Goal: Communication & Community: Answer question/provide support

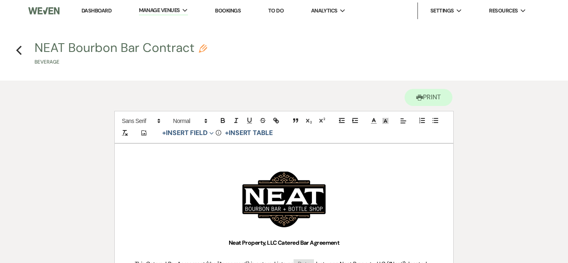
click at [227, 10] on link "Bookings" at bounding box center [228, 10] width 26 height 7
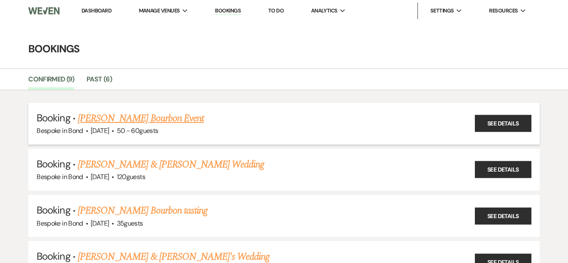
click at [142, 122] on link "[PERSON_NAME] Bourbon Event" at bounding box center [141, 118] width 126 height 15
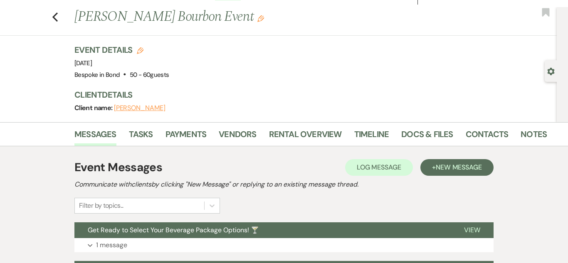
scroll to position [23, 0]
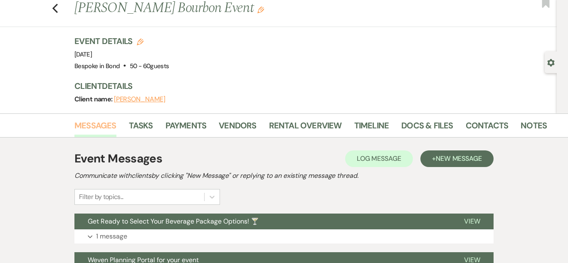
click at [113, 130] on link "Messages" at bounding box center [95, 128] width 42 height 18
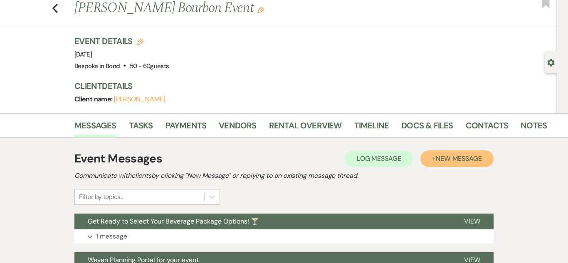
click at [463, 158] on span "New Message" at bounding box center [459, 158] width 46 height 9
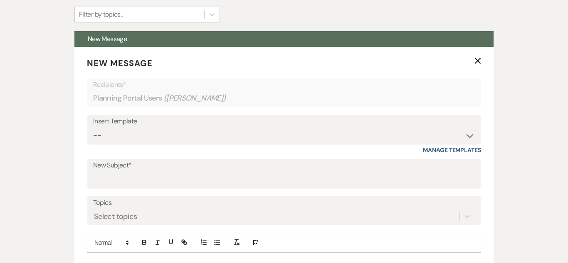
scroll to position [208, 0]
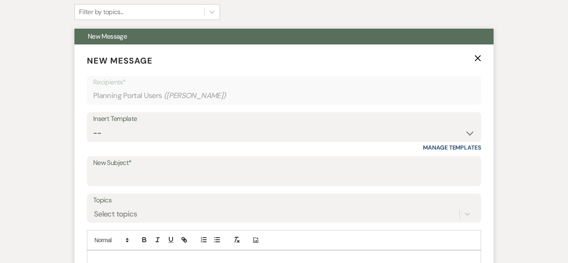
click at [176, 166] on label "New Subject*" at bounding box center [284, 163] width 382 height 12
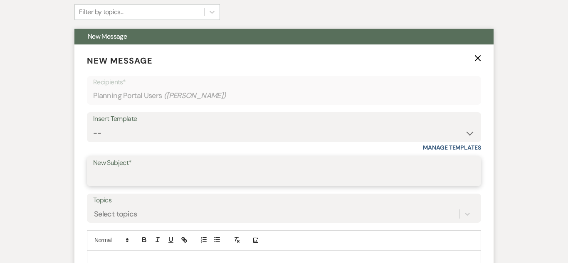
click at [176, 169] on input "New Subject*" at bounding box center [284, 177] width 382 height 16
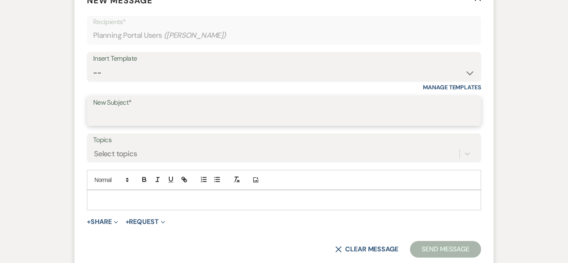
scroll to position [270, 0]
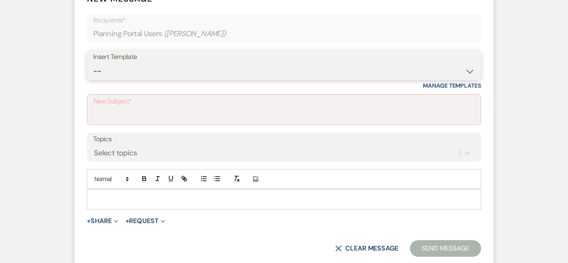
click at [471, 67] on select "-- Weven Planning Portal Introduction (Booked Events) Initial Inquiry Response …" at bounding box center [284, 71] width 382 height 16
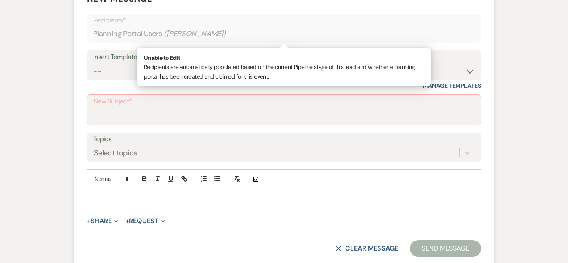
click at [360, 42] on div "Recipients* Planning Portal Users ( [PERSON_NAME] )" at bounding box center [284, 28] width 394 height 29
click at [155, 106] on label "New Subject*" at bounding box center [284, 102] width 381 height 12
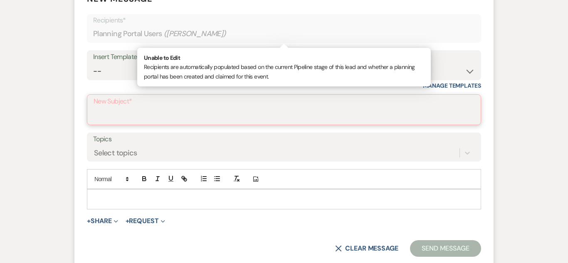
click at [155, 108] on input "New Subject*" at bounding box center [284, 116] width 381 height 16
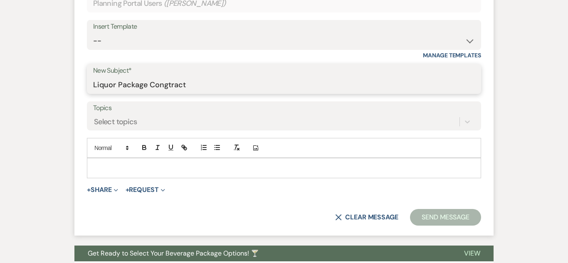
scroll to position [301, 0]
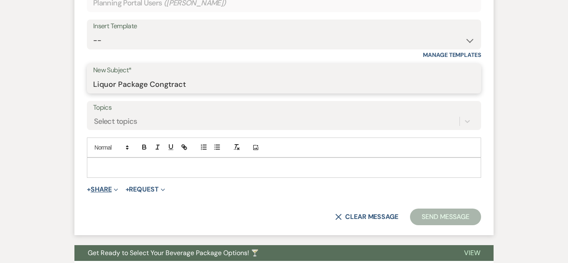
type input "Liquor Package Congtract"
click at [103, 188] on button "+ Share Expand" at bounding box center [102, 189] width 31 height 7
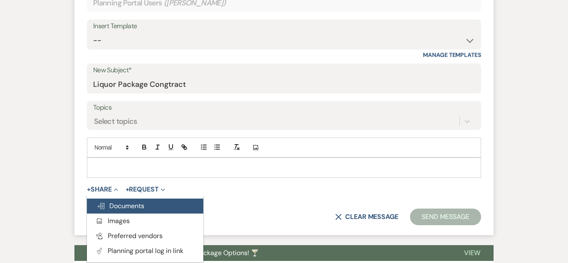
click at [114, 203] on span "Doc Upload Documents" at bounding box center [120, 206] width 47 height 9
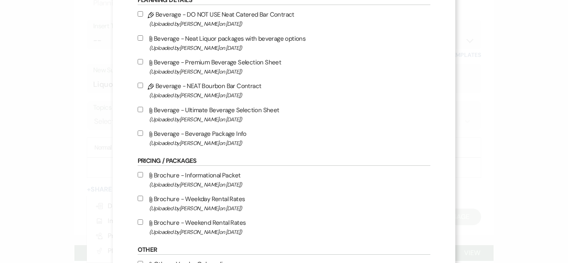
scroll to position [304, 0]
click at [142, 85] on input "Pencil Beverage - NEAT Bourbon Bar Contract (Uploaded by [PERSON_NAME] on [DATE…" at bounding box center [140, 84] width 5 height 5
checkbox input "true"
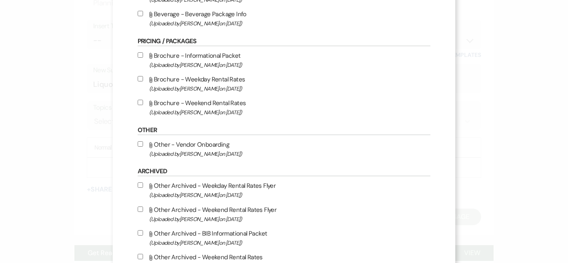
scroll to position [505, 0]
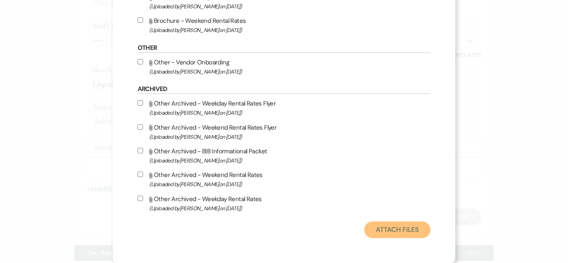
click at [386, 225] on button "Attach Files" at bounding box center [397, 230] width 66 height 17
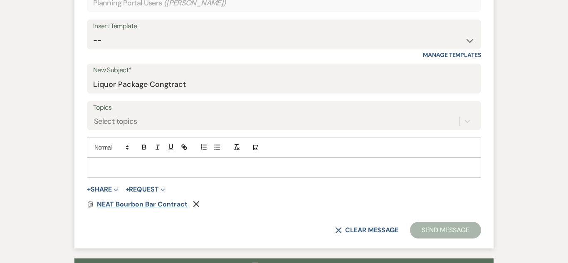
click at [158, 203] on span "NEAT Bourbon Bar Contract" at bounding box center [142, 204] width 91 height 9
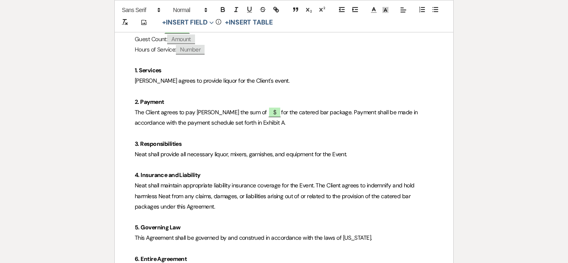
scroll to position [249, 0]
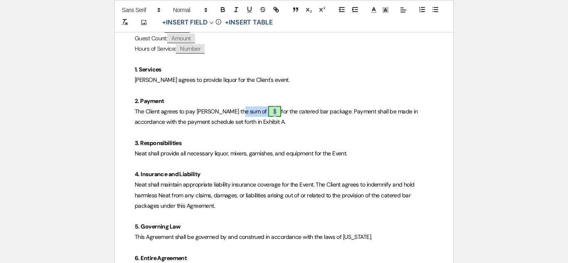
click at [268, 112] on span "$" at bounding box center [274, 111] width 13 height 11
select select "owner"
select select "Total"
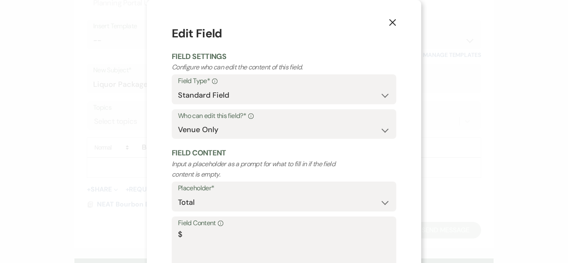
scroll to position [59, 0]
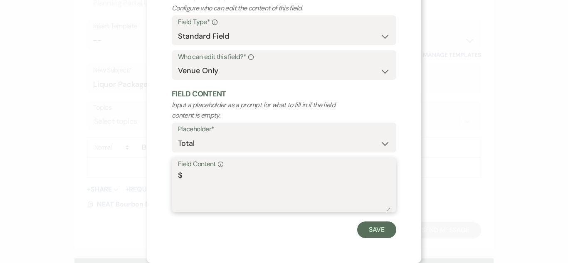
click at [193, 184] on textarea "$" at bounding box center [284, 191] width 212 height 42
paste textarea "$2,298.05"
type textarea "$2,298.05"
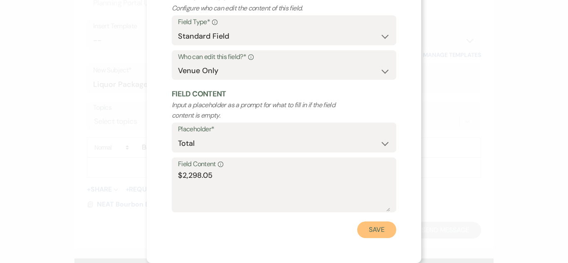
click at [373, 233] on button "Save" at bounding box center [376, 230] width 39 height 17
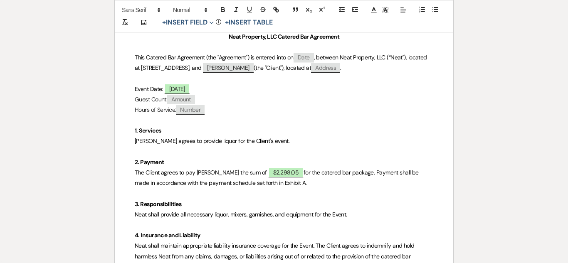
scroll to position [183, 0]
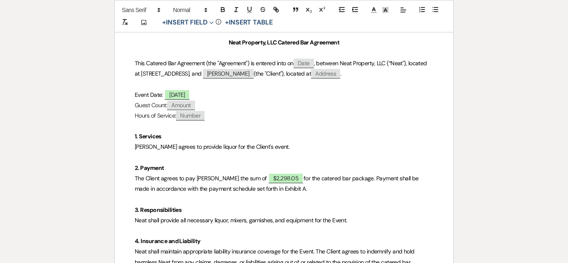
click at [182, 106] on span "Amount" at bounding box center [181, 106] width 28 height 10
select select "client"
select select "Amount"
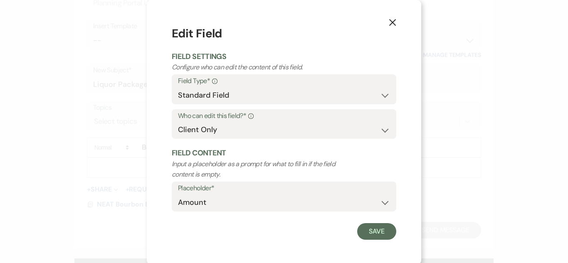
click at [203, 220] on form "Edit Field Field Settings Configure who can edit the content of this field. Fie…" at bounding box center [284, 132] width 225 height 215
click at [394, 23] on icon "X" at bounding box center [392, 22] width 7 height 7
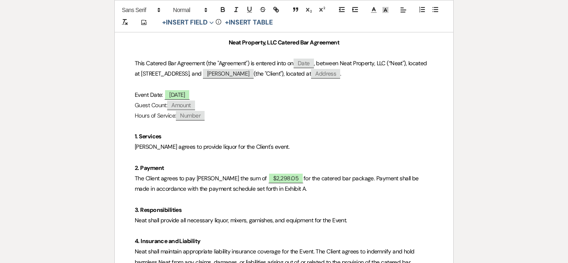
click at [190, 117] on span "Number" at bounding box center [190, 116] width 29 height 10
select select "client"
select select "Number"
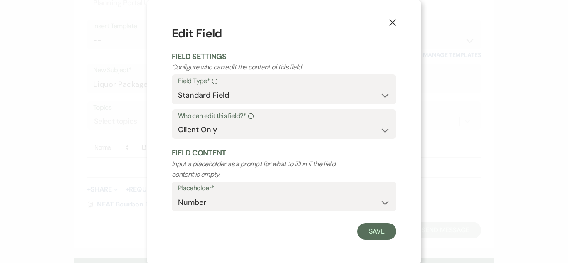
click at [395, 138] on form "Edit Field Field Settings Configure who can edit the content of this field. Fie…" at bounding box center [284, 132] width 225 height 215
click at [385, 131] on select "Both Venue & Client Client Only Venue Only" at bounding box center [284, 130] width 212 height 16
select select "owner"
click at [178, 122] on select "Both Venue & Client Client Only Venue Only" at bounding box center [284, 130] width 212 height 16
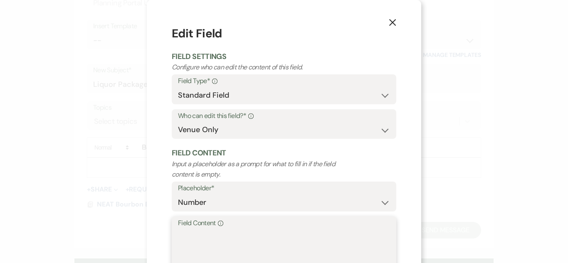
click at [205, 234] on textarea "Field Content Info" at bounding box center [284, 250] width 212 height 42
type textarea "4"
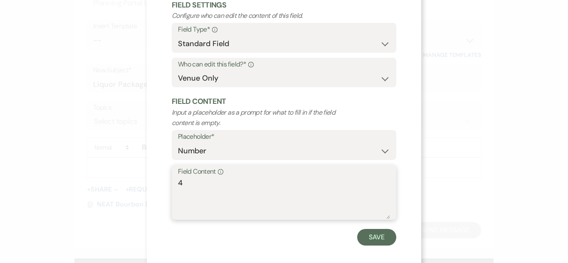
scroll to position [53, 0]
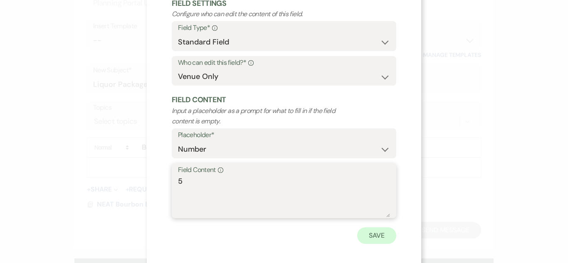
type textarea "5"
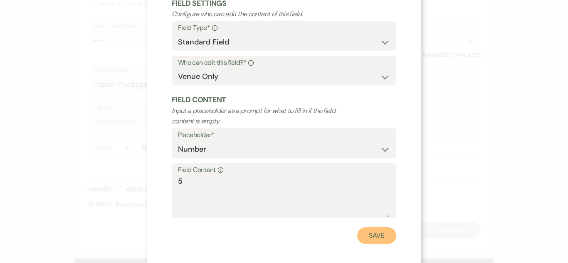
click at [364, 242] on button "Save" at bounding box center [376, 235] width 39 height 17
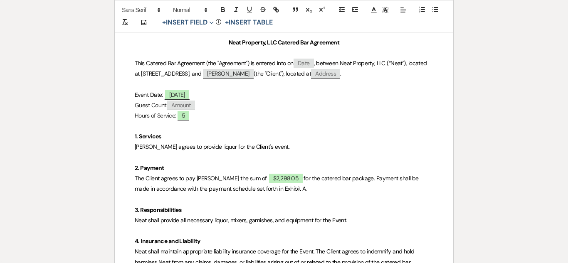
click at [189, 105] on span "Amount" at bounding box center [181, 106] width 28 height 10
select select "client"
select select "Amount"
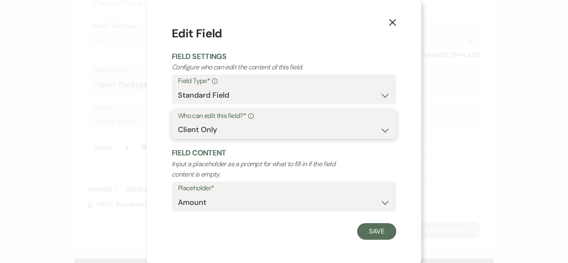
click at [288, 128] on select "Both Venue & Client Client Only Venue Only" at bounding box center [284, 130] width 212 height 16
select select "owner"
click at [178, 122] on select "Both Venue & Client Client Only Venue Only" at bounding box center [284, 130] width 212 height 16
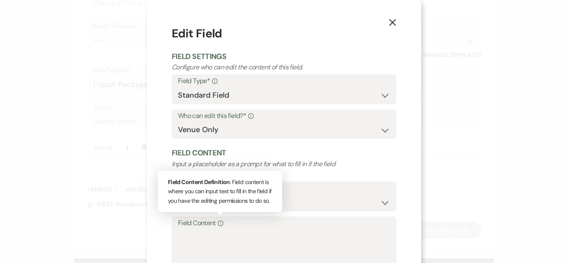
click at [220, 227] on div "Info" at bounding box center [219, 223] width 7 height 12
click at [220, 229] on textarea "Field Content Info Field Content Definition : Field content is where you can in…" at bounding box center [284, 250] width 212 height 42
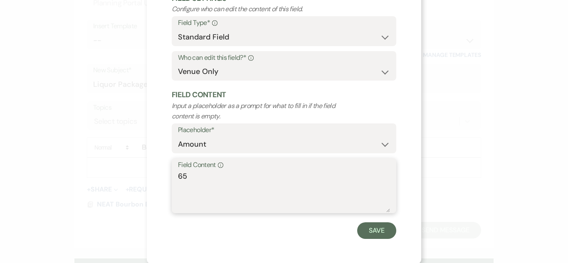
scroll to position [59, 0]
type textarea "65"
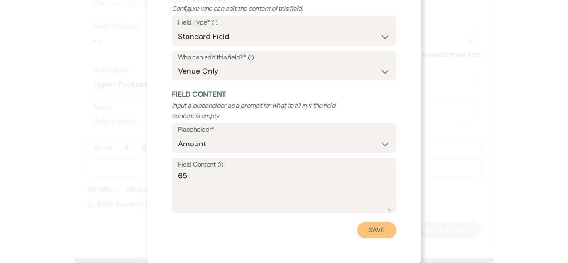
click at [383, 225] on button "Save" at bounding box center [376, 230] width 39 height 17
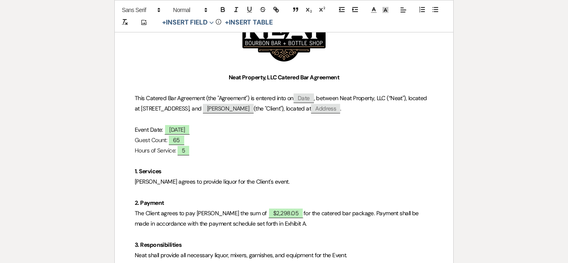
scroll to position [0, 0]
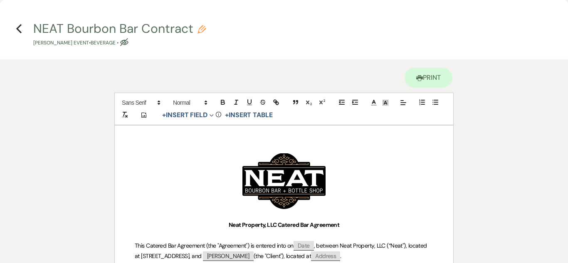
click at [22, 28] on h4 "Previous NEAT Bourbon Bar Contract Pencil [PERSON_NAME] Event • [GEOGRAPHIC_DAT…" at bounding box center [284, 33] width 568 height 27
click at [19, 27] on use "button" at bounding box center [18, 28] width 5 height 9
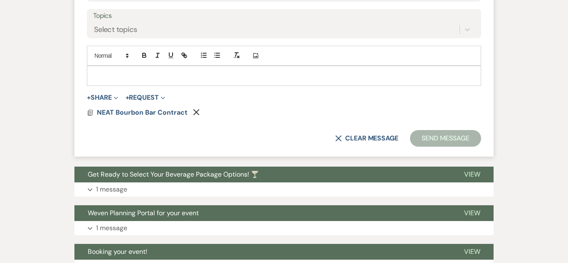
scroll to position [395, 0]
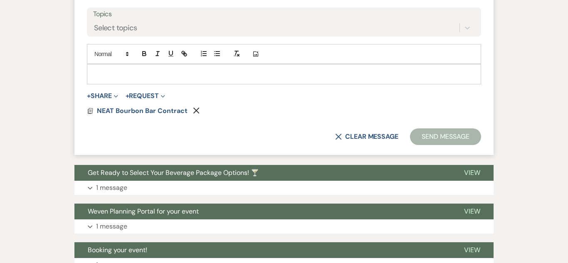
click at [225, 74] on p at bounding box center [284, 73] width 381 height 9
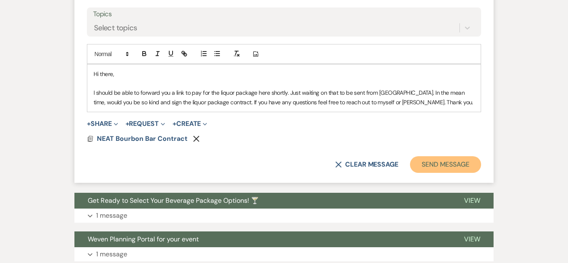
click at [426, 165] on button "Send Message" at bounding box center [445, 164] width 71 height 17
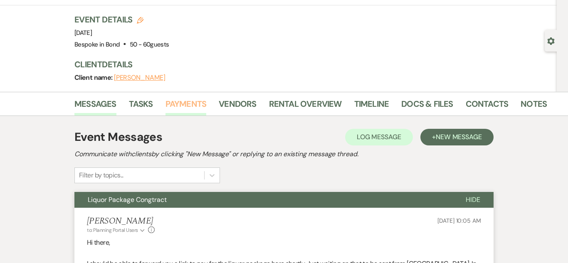
scroll to position [0, 0]
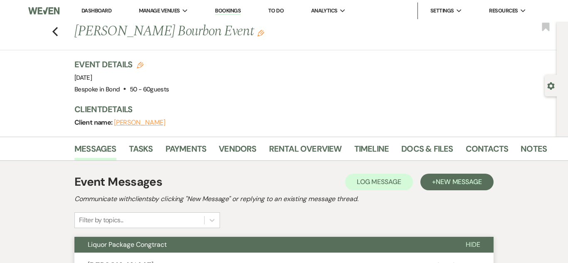
click at [222, 7] on link "Bookings" at bounding box center [228, 11] width 26 height 8
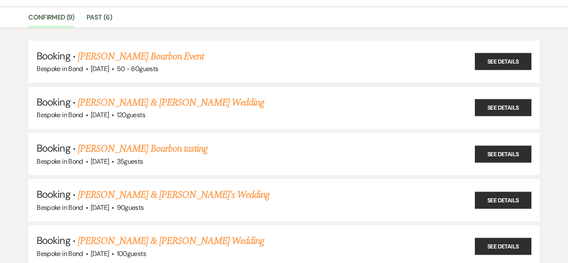
scroll to position [64, 0]
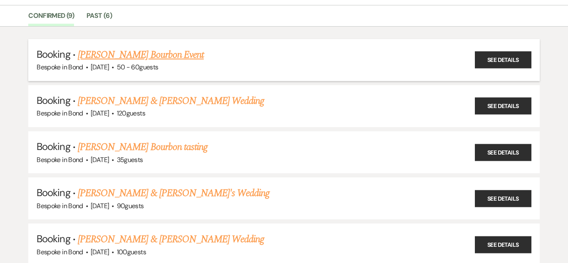
click at [168, 57] on link "[PERSON_NAME] Bourbon Event" at bounding box center [141, 54] width 126 height 15
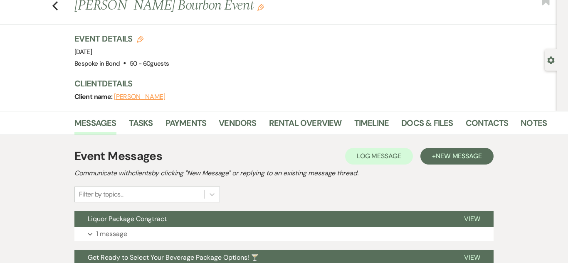
scroll to position [25, 0]
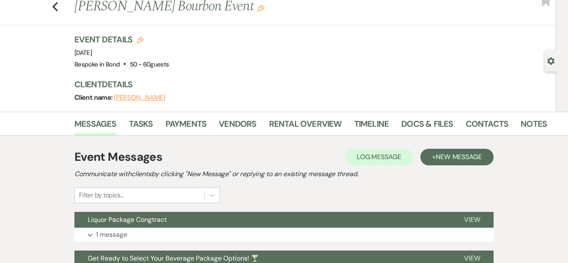
click at [135, 43] on h3 "Event Details Edit" at bounding box center [121, 40] width 94 height 12
click at [140, 40] on icon "Edit" at bounding box center [140, 40] width 7 height 7
select select "770"
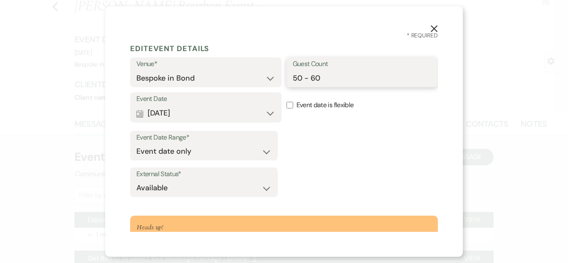
click at [338, 84] on input "50 - 60" at bounding box center [362, 78] width 139 height 16
type input "5"
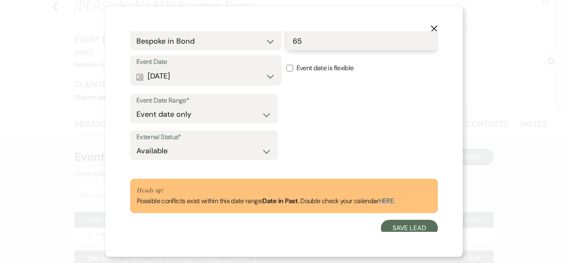
scroll to position [42, 0]
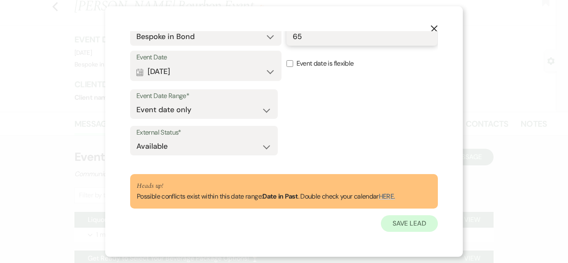
type input "65"
click at [419, 230] on button "Save Lead" at bounding box center [409, 223] width 57 height 17
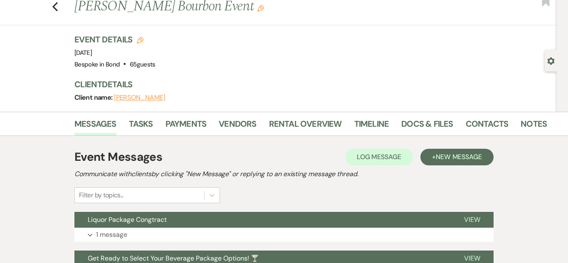
scroll to position [0, 0]
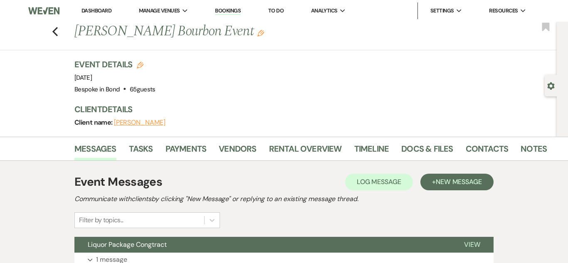
click at [553, 80] on div "Gear Settings" at bounding box center [553, 86] width 16 height 22
click at [549, 86] on use "button" at bounding box center [550, 85] width 7 height 7
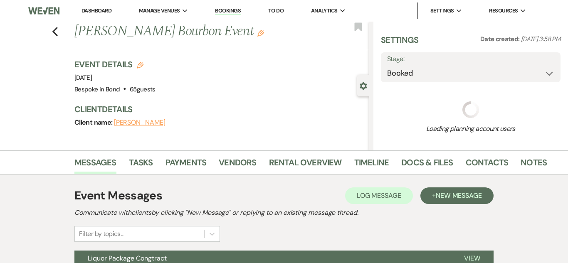
select select "14"
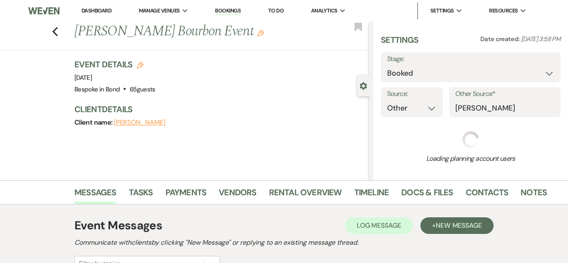
select select "13"
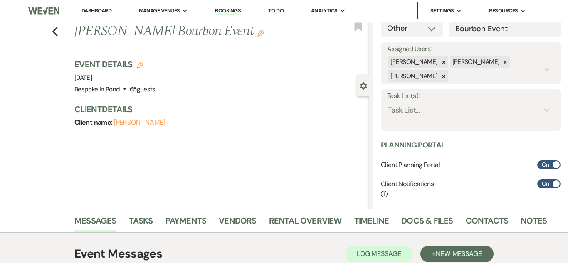
click at [235, 7] on link "Bookings" at bounding box center [228, 11] width 26 height 8
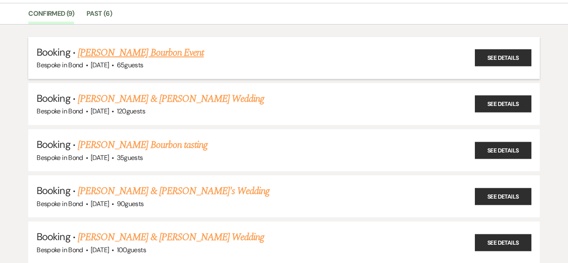
scroll to position [67, 0]
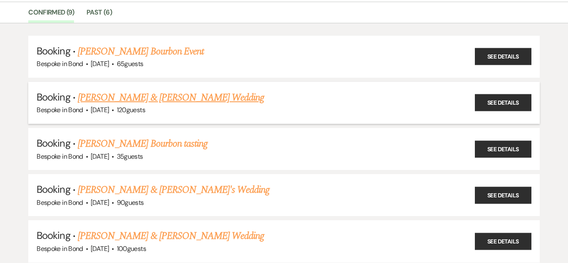
click at [178, 103] on link "[PERSON_NAME] & [PERSON_NAME] Wedding" at bounding box center [171, 97] width 186 height 15
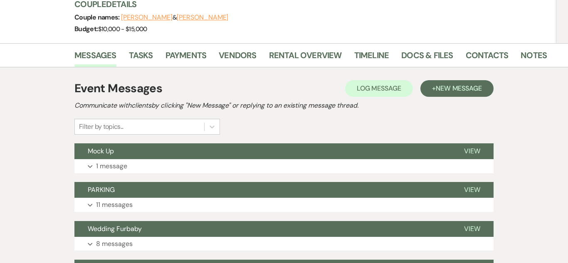
scroll to position [104, 0]
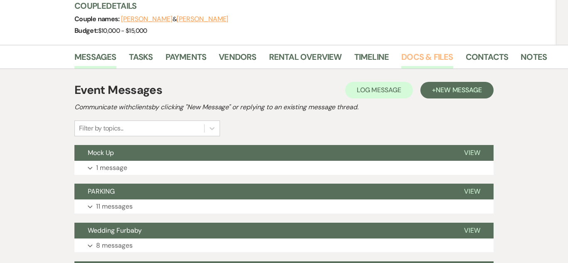
click at [423, 61] on link "Docs & Files" at bounding box center [427, 59] width 52 height 18
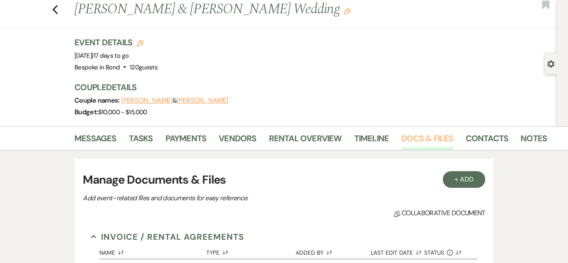
scroll to position [20, 0]
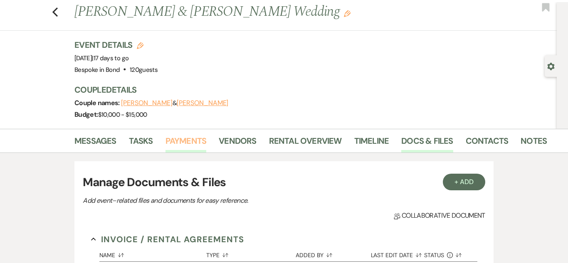
click at [175, 141] on link "Payments" at bounding box center [185, 143] width 41 height 18
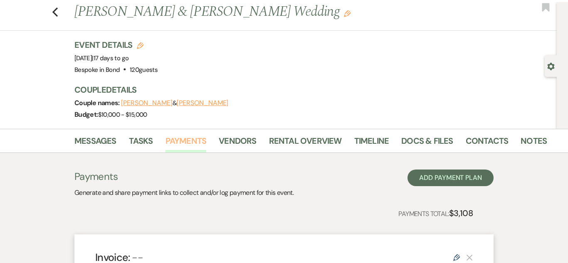
scroll to position [16, 0]
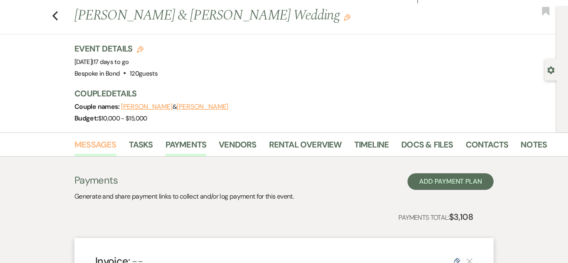
click at [99, 144] on link "Messages" at bounding box center [95, 147] width 42 height 18
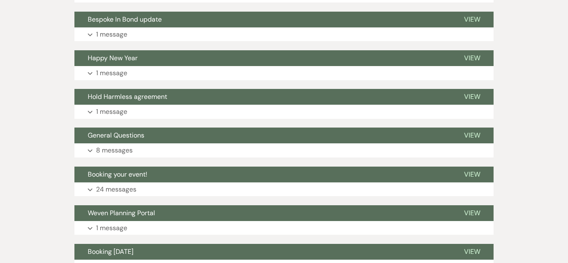
scroll to position [587, 0]
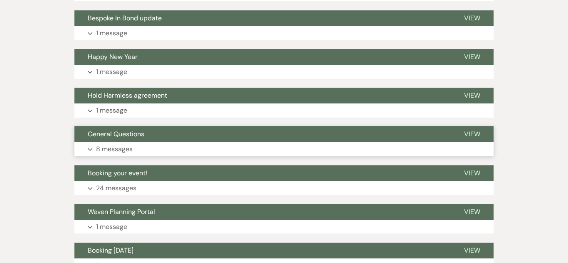
click at [131, 149] on p "8 messages" at bounding box center [114, 149] width 37 height 11
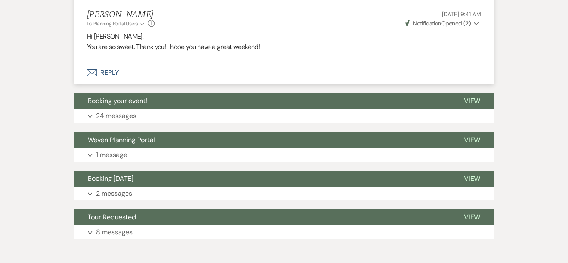
scroll to position [1703, 0]
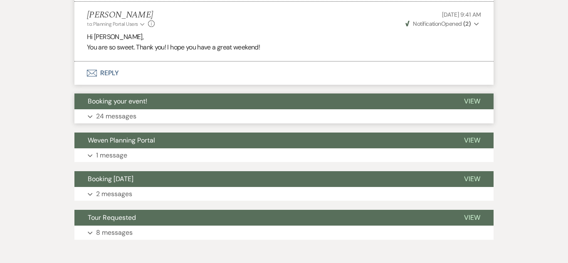
click at [126, 118] on p "24 messages" at bounding box center [116, 116] width 40 height 11
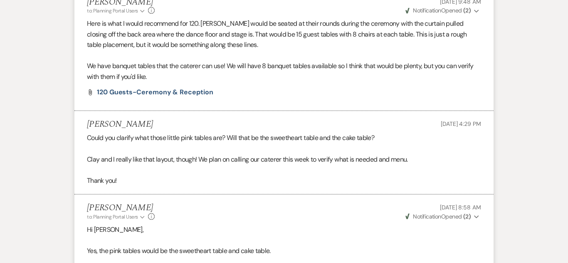
scroll to position [3229, 0]
click at [175, 94] on span "120 Guests-Ceremony & Reception" at bounding box center [155, 91] width 116 height 9
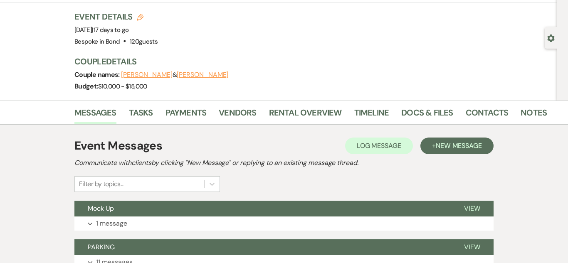
scroll to position [43, 0]
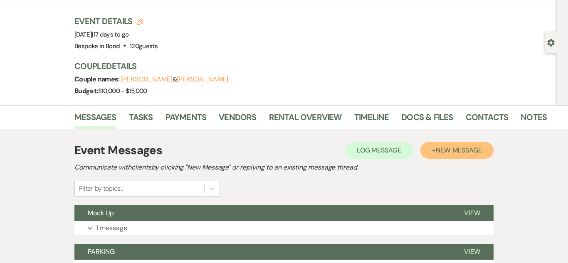
click at [457, 144] on button "+ New Message" at bounding box center [456, 150] width 73 height 17
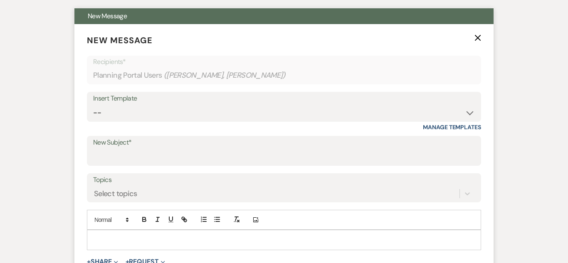
scroll to position [244, 0]
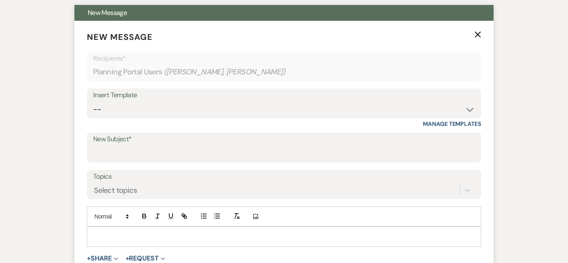
click at [135, 232] on p at bounding box center [284, 236] width 381 height 9
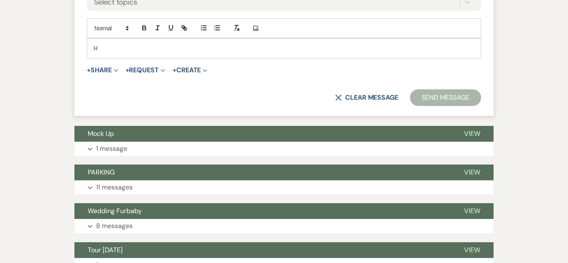
scroll to position [432, 0]
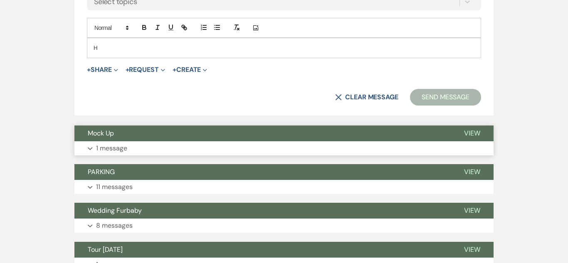
click at [133, 148] on button "Expand 1 message" at bounding box center [283, 148] width 419 height 14
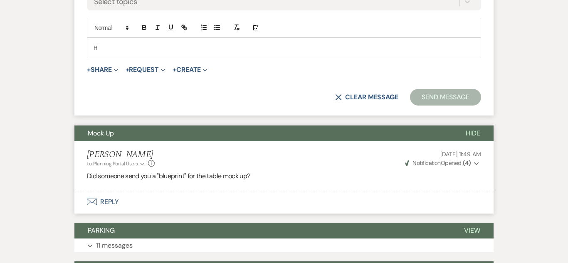
click at [135, 50] on p "H" at bounding box center [284, 47] width 381 height 9
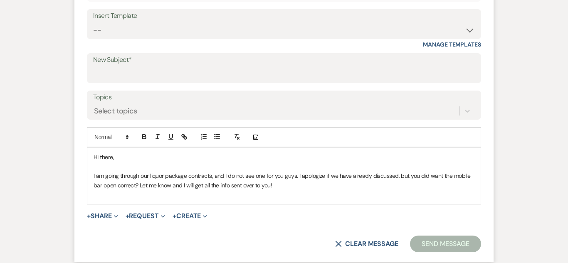
scroll to position [323, 0]
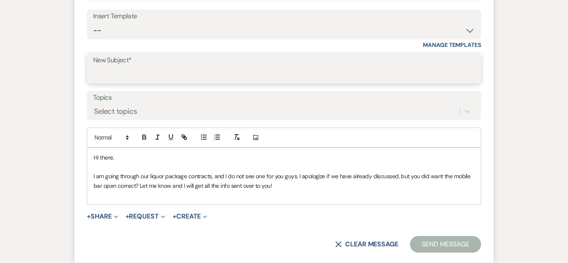
click at [331, 76] on input "New Subject*" at bounding box center [284, 75] width 382 height 16
type input "B"
type input "Mobile Bar"
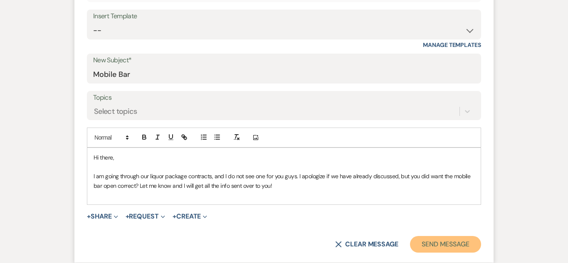
click at [454, 241] on button "Send Message" at bounding box center [445, 244] width 71 height 17
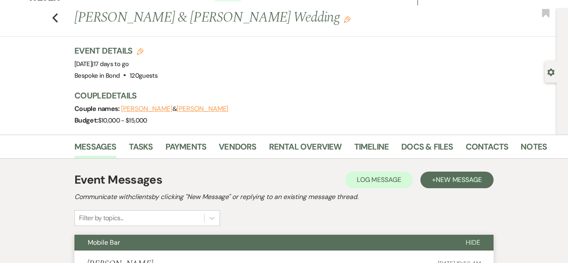
scroll to position [0, 0]
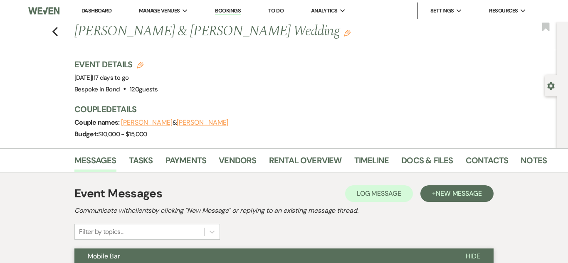
click at [234, 9] on link "Bookings" at bounding box center [228, 11] width 26 height 8
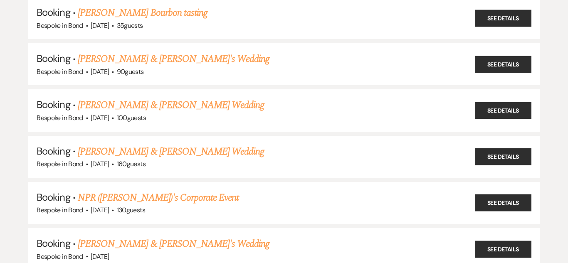
scroll to position [199, 0]
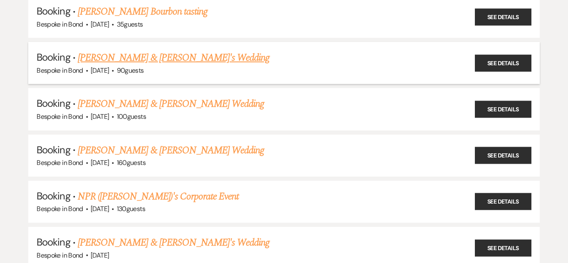
click at [171, 57] on link "[PERSON_NAME] & [PERSON_NAME]'s Wedding" at bounding box center [174, 57] width 192 height 15
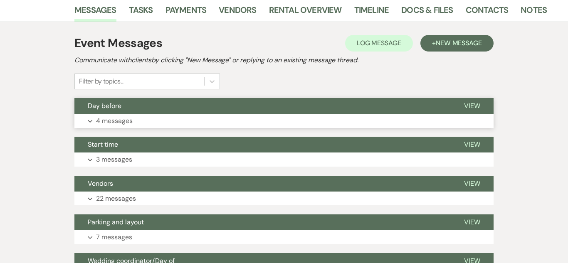
scroll to position [161, 0]
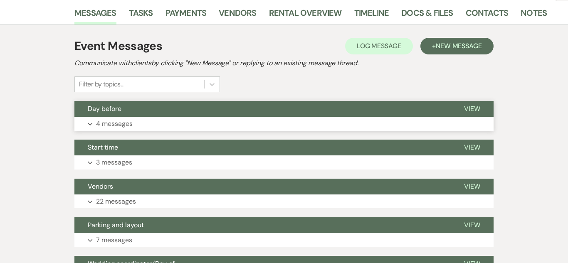
click at [109, 126] on p "4 messages" at bounding box center [114, 123] width 37 height 11
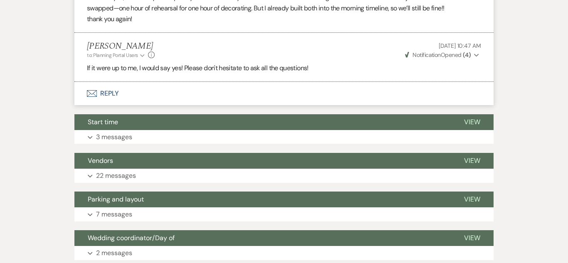
scroll to position [447, 0]
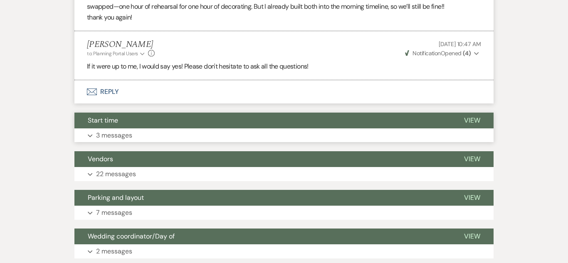
click at [115, 142] on button "Expand 3 messages" at bounding box center [283, 135] width 419 height 14
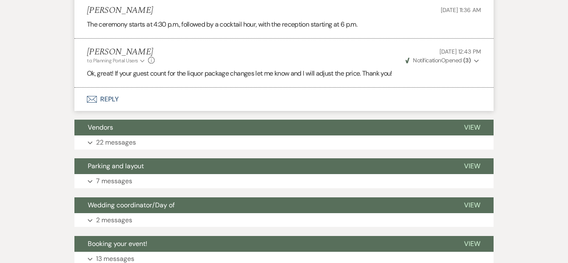
scroll to position [640, 0]
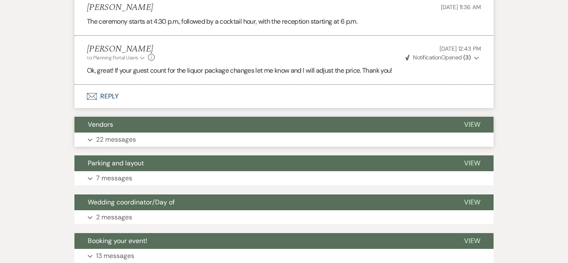
click at [115, 134] on p "22 messages" at bounding box center [116, 139] width 40 height 11
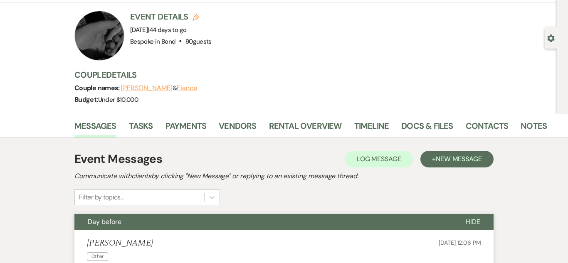
scroll to position [0, 0]
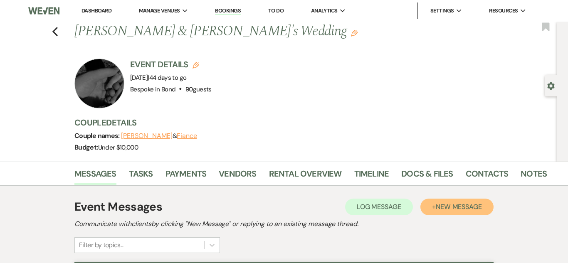
click at [469, 205] on span "New Message" at bounding box center [459, 206] width 46 height 9
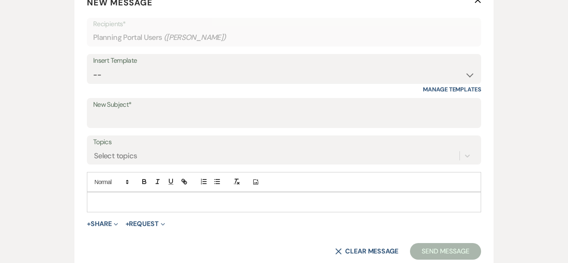
scroll to position [308, 0]
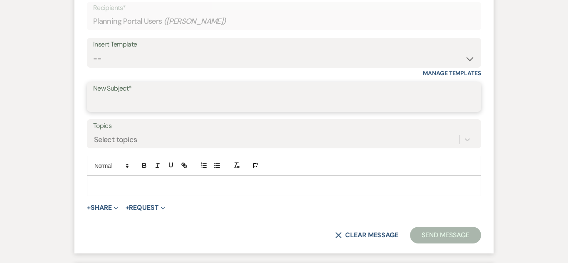
click at [212, 108] on input "New Subject*" at bounding box center [284, 103] width 382 height 16
click at [167, 104] on input "Liquor Package Congtract" at bounding box center [284, 103] width 382 height 16
type input "Liquor Package Contract"
click at [202, 177] on div at bounding box center [283, 185] width 393 height 19
click at [106, 210] on button "+ Share Expand" at bounding box center [102, 208] width 31 height 7
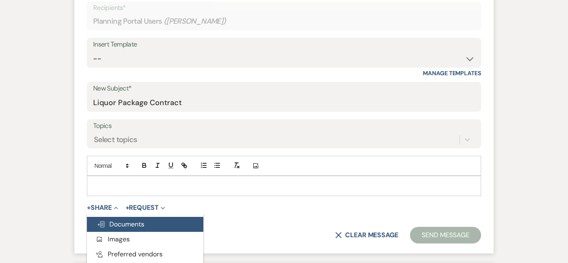
click at [119, 221] on span "Doc Upload Documents" at bounding box center [120, 224] width 47 height 9
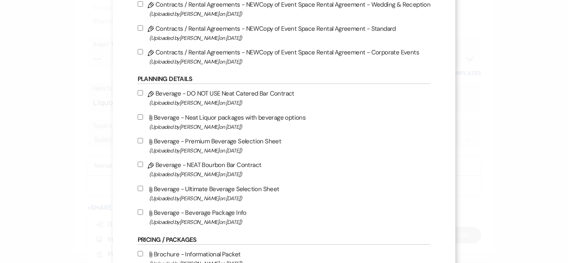
scroll to position [226, 0]
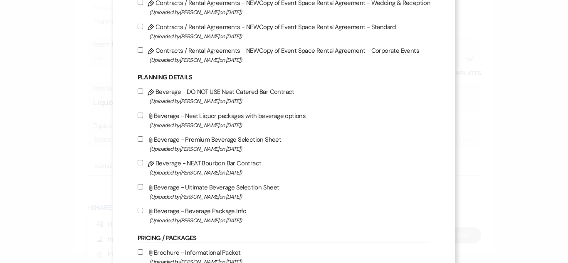
click at [142, 163] on input "Pencil Beverage - NEAT Bourbon Bar Contract (Uploaded by [PERSON_NAME] on [DATE…" at bounding box center [140, 162] width 5 height 5
checkbox input "true"
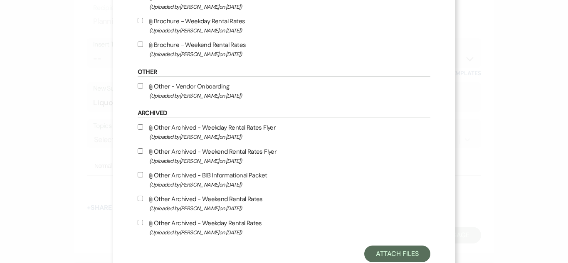
scroll to position [505, 0]
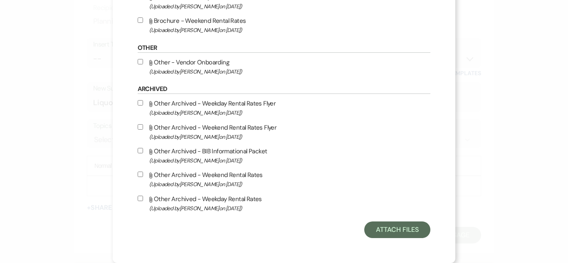
click at [392, 233] on button "Attach Files" at bounding box center [397, 230] width 66 height 17
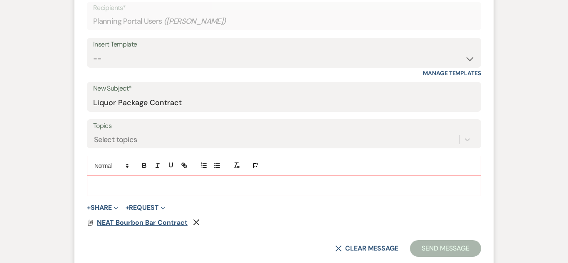
click at [142, 219] on span "NEAT Bourbon Bar Contract" at bounding box center [142, 222] width 91 height 9
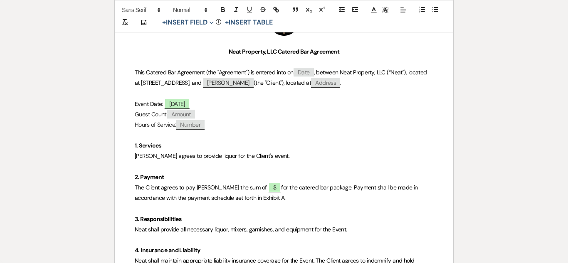
scroll to position [174, 0]
click at [180, 113] on span "Amount" at bounding box center [181, 114] width 28 height 10
select select "client"
select select "Amount"
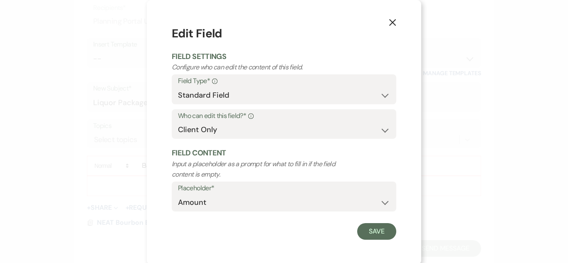
click at [197, 249] on div "X Edit Field Field Settings Configure who can edit the content of this field. F…" at bounding box center [284, 132] width 274 height 265
click at [200, 224] on div "Save" at bounding box center [284, 231] width 225 height 17
click at [261, 128] on select "Both Venue & Client Client Only Venue Only" at bounding box center [284, 130] width 212 height 16
select select "owner"
click at [178, 122] on select "Both Venue & Client Client Only Venue Only" at bounding box center [284, 130] width 212 height 16
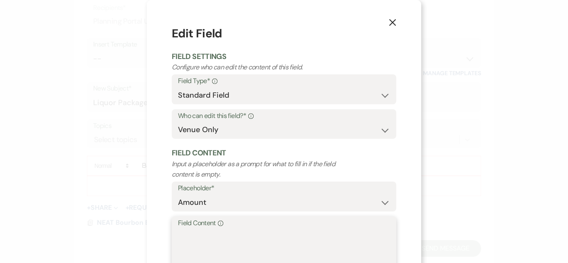
click at [210, 234] on textarea "Field Content Info" at bounding box center [284, 250] width 212 height 42
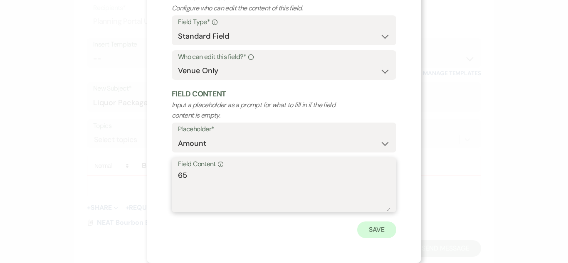
type textarea "65"
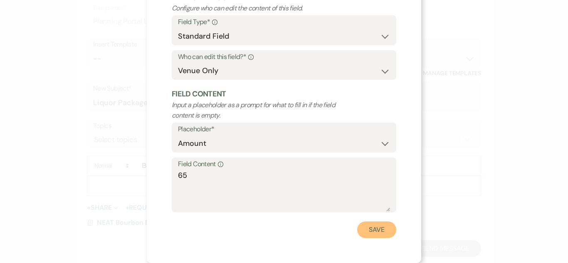
click at [378, 228] on button "Save" at bounding box center [376, 230] width 39 height 17
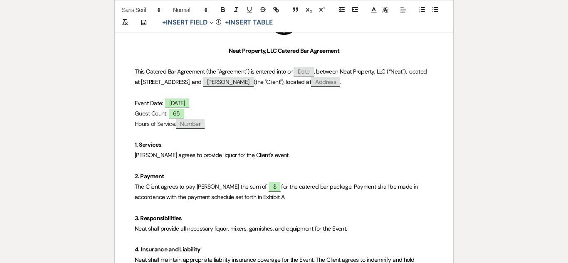
click at [199, 124] on span "Number" at bounding box center [190, 124] width 29 height 10
select select "client"
select select "Number"
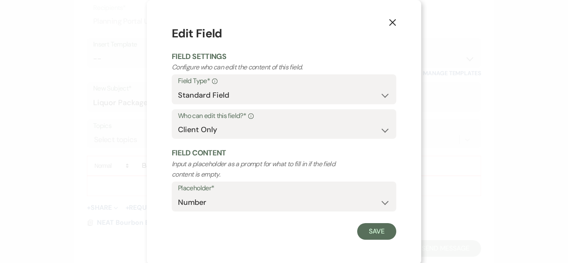
click at [225, 244] on div "X Edit Field Field Settings Configure who can edit the content of this field. F…" at bounding box center [284, 132] width 274 height 265
click at [288, 122] on select "Both Venue & Client Client Only Venue Only" at bounding box center [284, 130] width 212 height 16
select select "owner"
click at [178, 122] on select "Both Venue & Client Client Only Venue Only" at bounding box center [284, 130] width 212 height 16
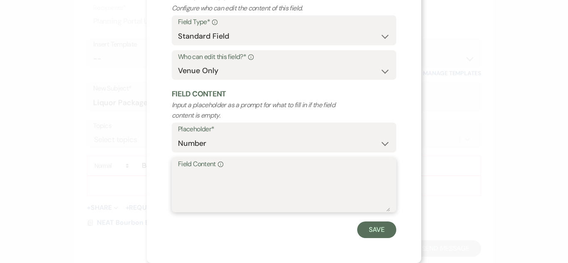
click at [225, 180] on textarea "Field Content Info" at bounding box center [284, 191] width 212 height 42
type textarea "5"
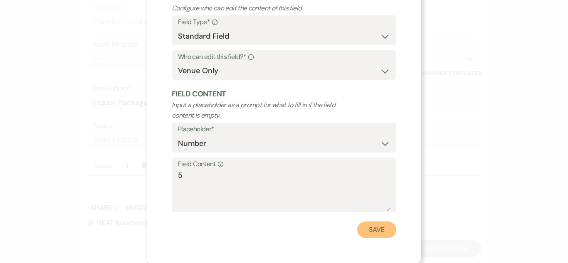
click at [387, 227] on button "Save" at bounding box center [376, 230] width 39 height 17
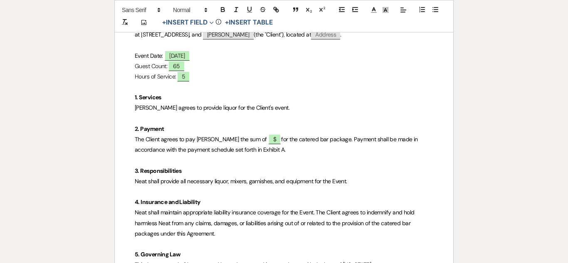
scroll to position [223, 0]
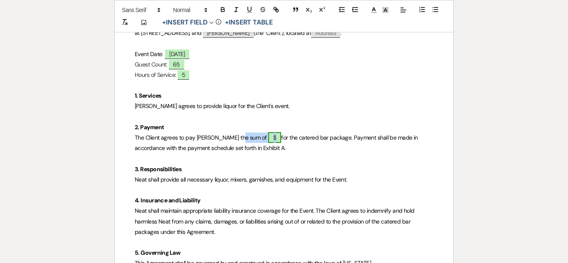
click at [268, 133] on span "$" at bounding box center [274, 137] width 13 height 11
select select "owner"
select select "Total"
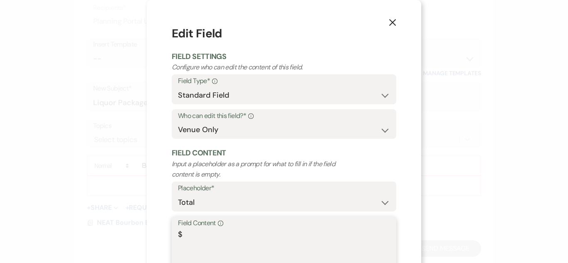
click at [192, 234] on textarea "$" at bounding box center [284, 250] width 212 height 42
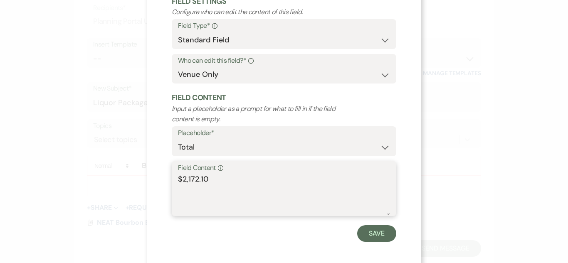
scroll to position [56, 0]
type textarea "$2,172.10"
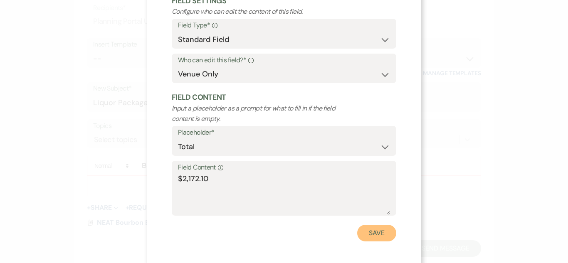
click at [373, 234] on button "Save" at bounding box center [376, 233] width 39 height 17
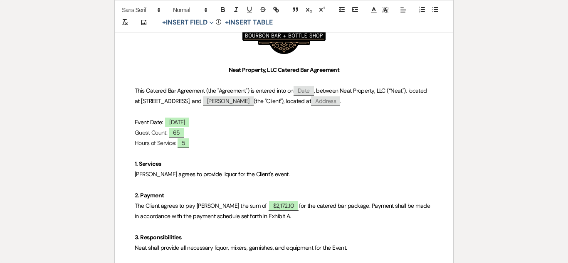
scroll to position [141, 0]
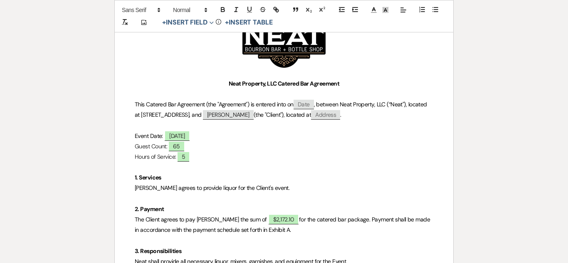
click at [303, 104] on span "Date" at bounding box center [304, 105] width 20 height 10
select select "client"
select select "Date"
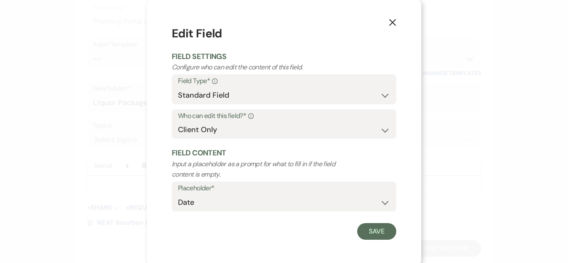
click at [395, 23] on icon "X" at bounding box center [392, 22] width 7 height 7
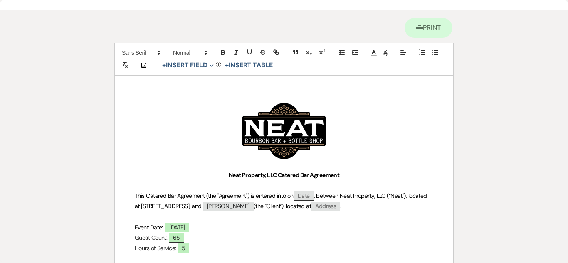
scroll to position [0, 0]
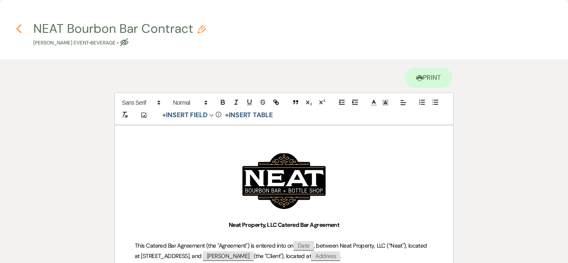
click at [16, 29] on icon "Previous" at bounding box center [19, 29] width 6 height 10
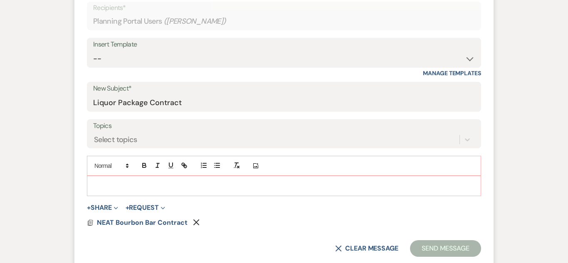
click at [138, 195] on div at bounding box center [283, 185] width 393 height 19
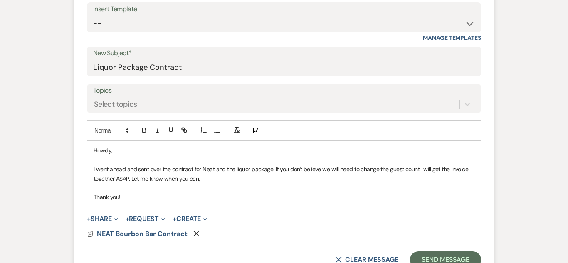
scroll to position [360, 0]
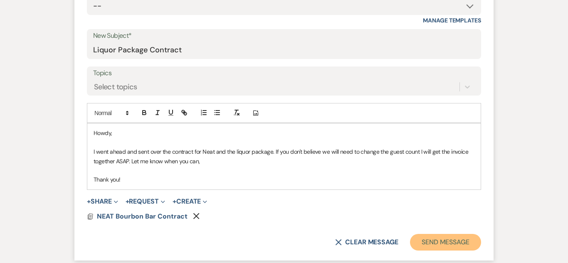
click at [430, 240] on button "Send Message" at bounding box center [445, 242] width 71 height 17
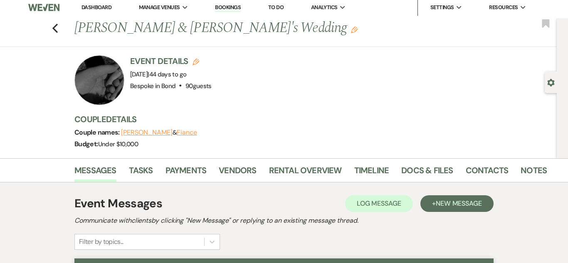
scroll to position [0, 0]
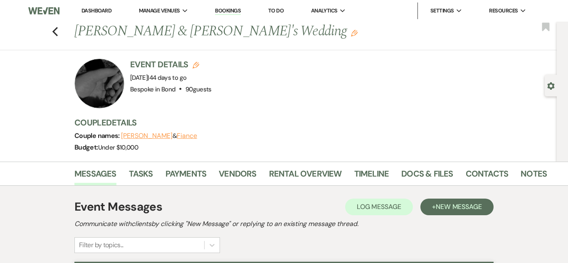
click at [100, 12] on link "Dashboard" at bounding box center [96, 10] width 30 height 7
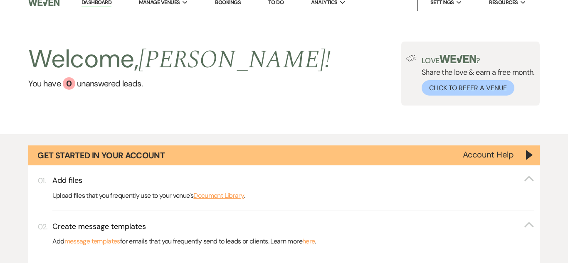
scroll to position [4, 0]
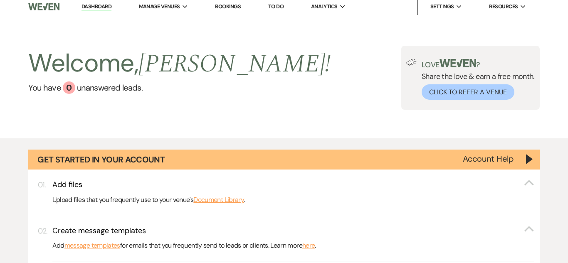
click at [222, 7] on link "Bookings" at bounding box center [228, 6] width 26 height 7
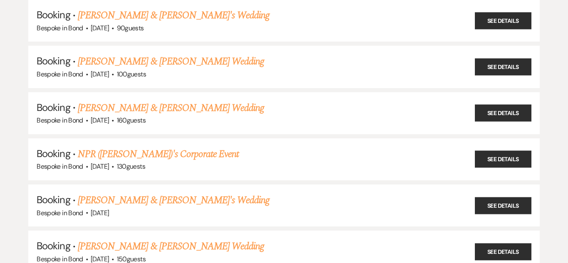
scroll to position [244, 0]
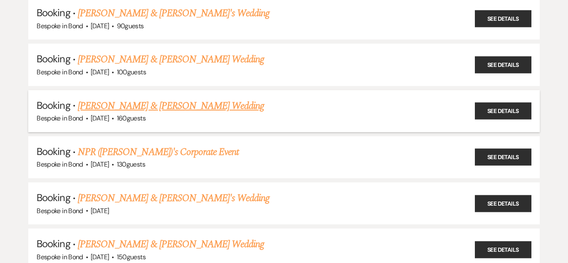
click at [154, 107] on link "[PERSON_NAME] & [PERSON_NAME] Wedding" at bounding box center [171, 106] width 186 height 15
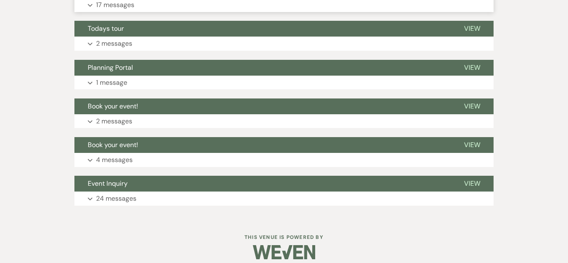
scroll to position [264, 0]
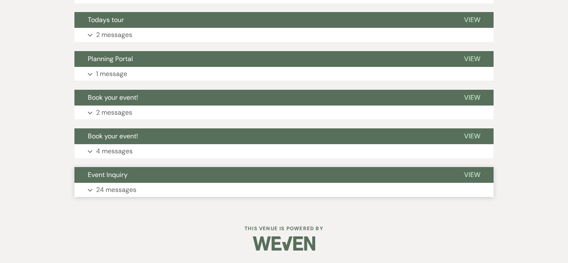
click at [126, 190] on p "24 messages" at bounding box center [116, 190] width 40 height 11
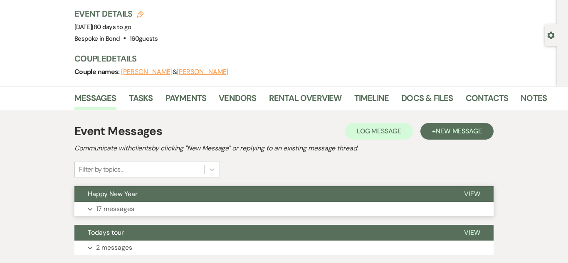
scroll to position [50, 0]
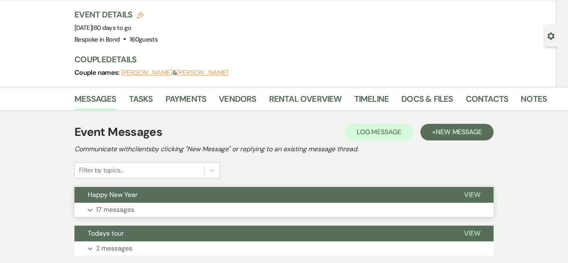
click at [147, 213] on button "Expand 17 messages" at bounding box center [283, 210] width 419 height 14
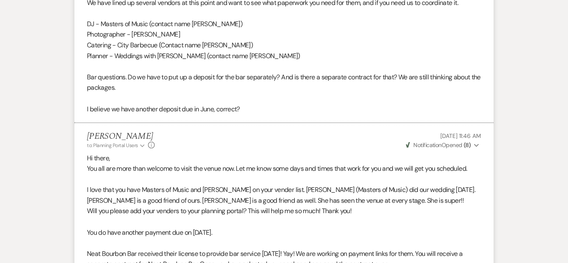
scroll to position [1820, 0]
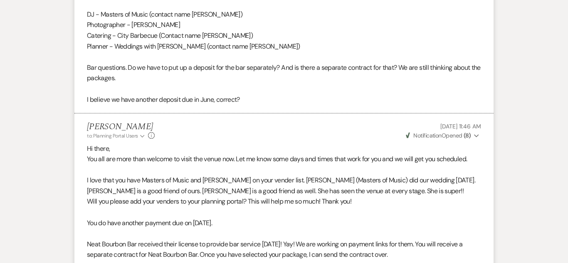
click at [164, 162] on p "You all are more than welcome to visit the venue now. Let me know some days and…" at bounding box center [284, 159] width 394 height 11
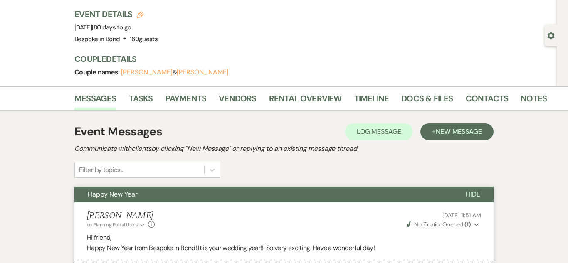
scroll to position [0, 0]
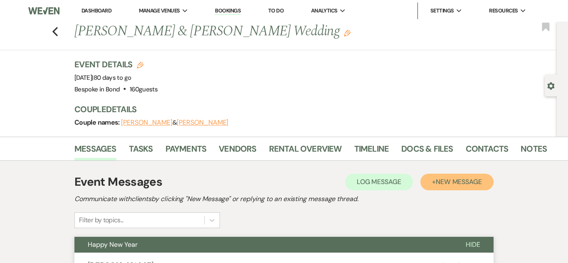
click at [447, 182] on span "New Message" at bounding box center [459, 182] width 46 height 9
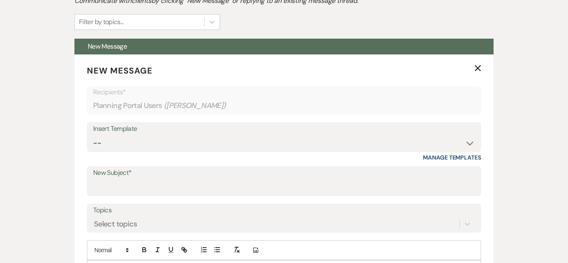
scroll to position [200, 0]
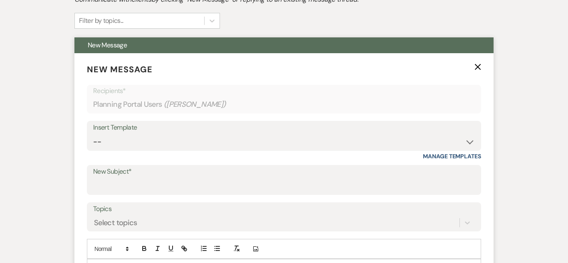
click at [135, 174] on label "New Subject*" at bounding box center [284, 172] width 382 height 12
click at [135, 178] on input "New Subject*" at bounding box center [284, 186] width 382 height 16
type input "g"
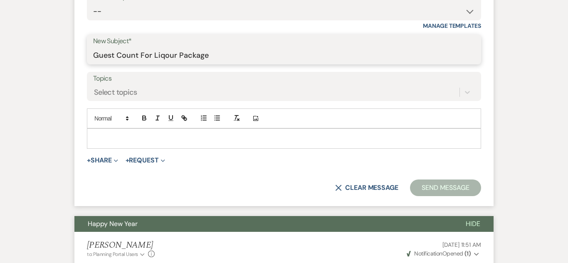
scroll to position [331, 0]
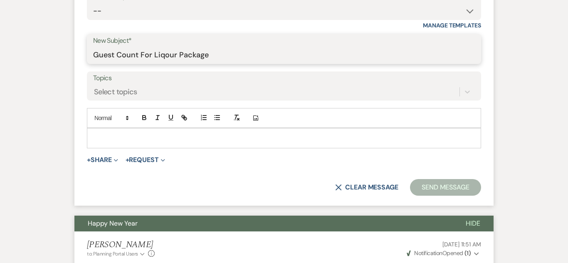
type input "Guest Count For Liqour Package"
click at [134, 136] on p at bounding box center [284, 137] width 381 height 9
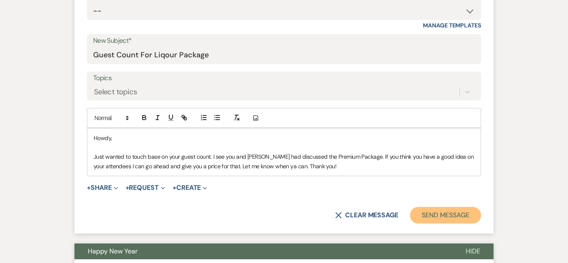
click at [460, 210] on button "Send Message" at bounding box center [445, 215] width 71 height 17
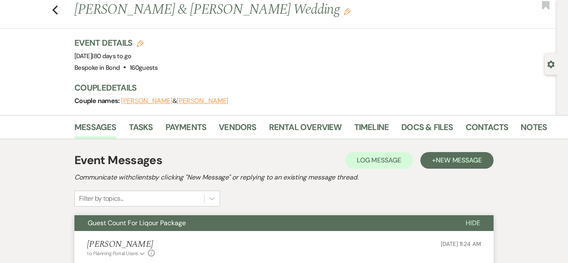
scroll to position [0, 0]
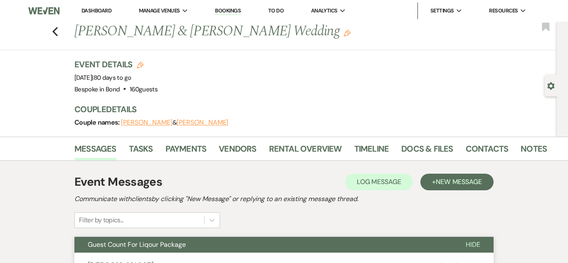
click at [108, 8] on link "Dashboard" at bounding box center [96, 10] width 30 height 7
